Goal: Use online tool/utility

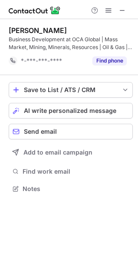
scroll to position [183, 138]
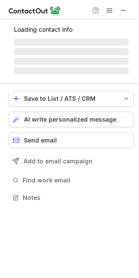
scroll to position [192, 139]
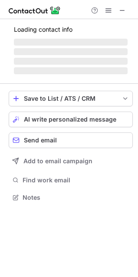
scroll to position [197, 138]
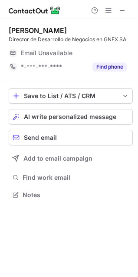
scroll to position [189, 138]
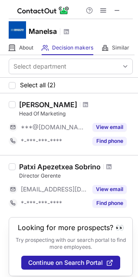
click at [110, 7] on div at bounding box center [104, 10] width 42 height 10
click at [116, 13] on span at bounding box center [117, 10] width 7 height 7
